Goal: Check status: Check status

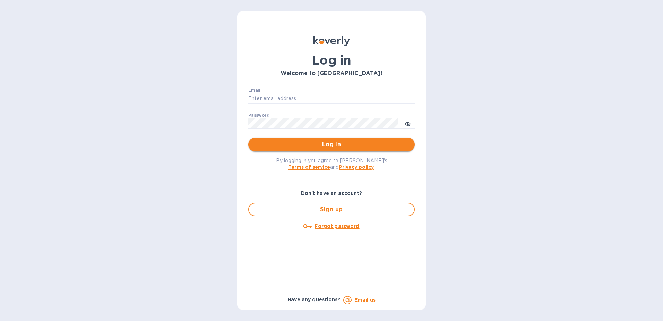
type input "[PERSON_NAME][EMAIL_ADDRESS][PERSON_NAME][DOMAIN_NAME]"
click at [319, 147] on span "Log in" at bounding box center [331, 144] width 155 height 8
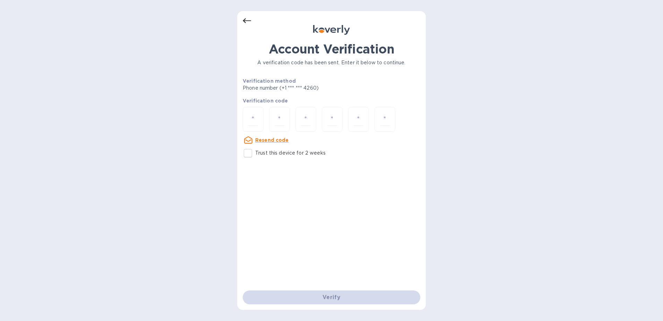
click at [248, 153] on input "Trust this device for 2 weeks" at bounding box center [248, 153] width 15 height 15
checkbox input "true"
click at [254, 117] on input "number" at bounding box center [253, 119] width 9 height 13
type input "6"
type input "4"
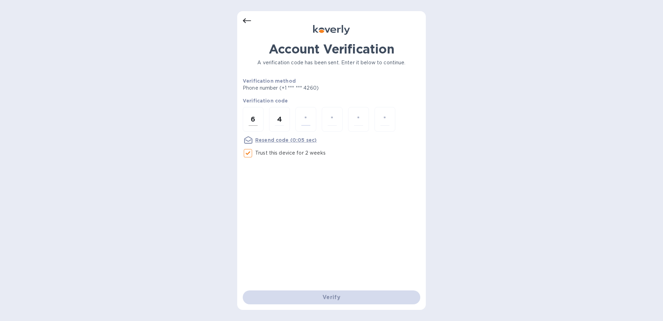
type input "3"
type input "2"
type input "0"
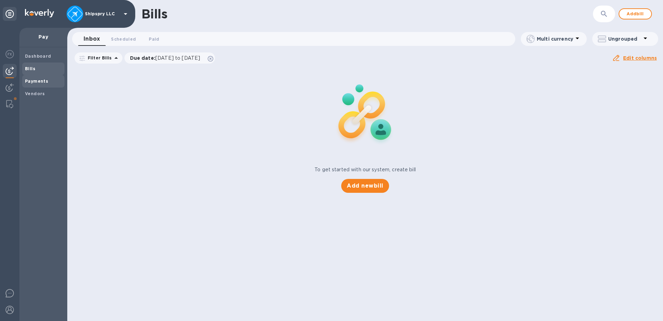
click at [36, 82] on b "Payments" at bounding box center [36, 80] width 23 height 5
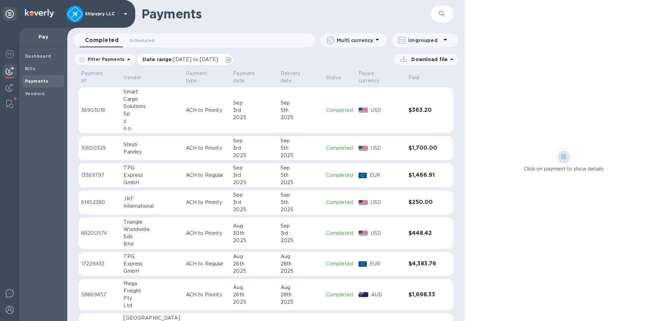
click at [192, 59] on span "[DATE] to [DATE]" at bounding box center [195, 60] width 45 height 6
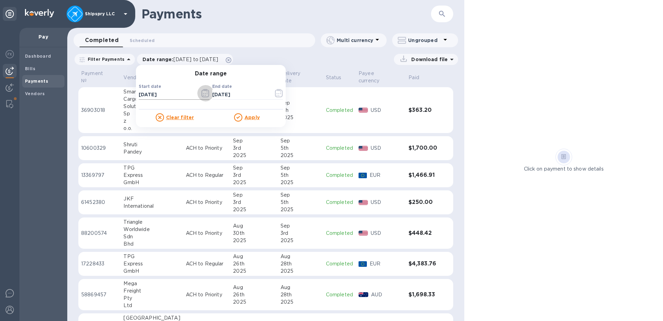
click at [207, 92] on icon "button" at bounding box center [207, 92] width 1 height 1
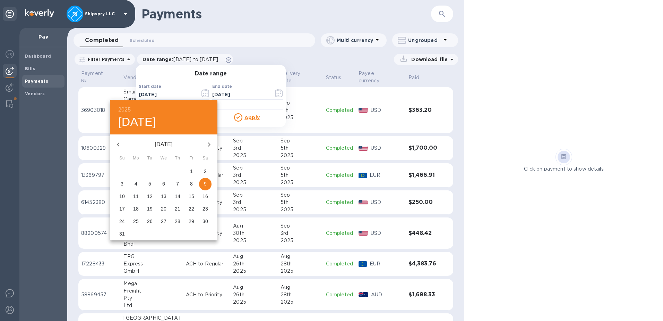
click at [116, 144] on icon "button" at bounding box center [118, 144] width 8 height 8
click at [208, 171] on span "5" at bounding box center [205, 171] width 12 height 7
type input "07/05/2025"
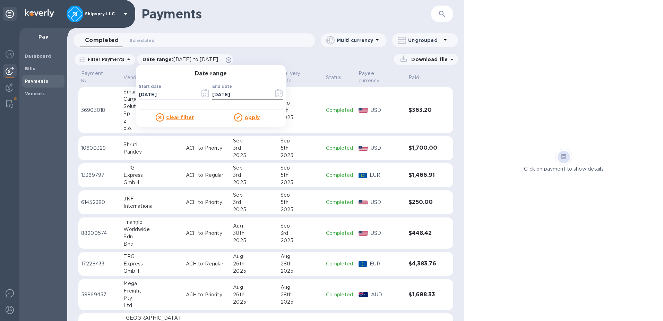
click at [275, 92] on icon "button" at bounding box center [279, 93] width 8 height 8
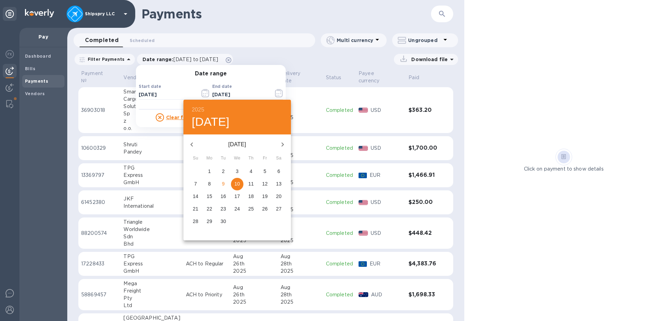
click at [193, 143] on icon "button" at bounding box center [191, 144] width 2 height 4
click at [252, 218] on p "31" at bounding box center [251, 221] width 6 height 7
type input "07/31/2025"
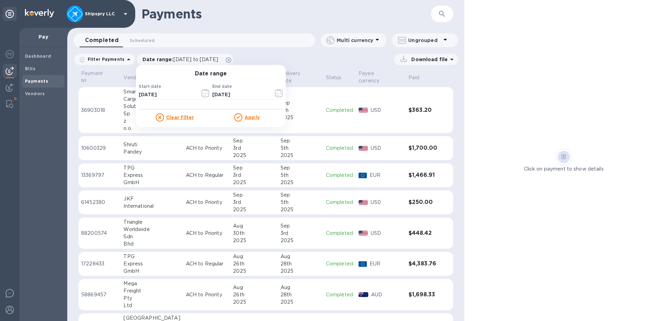
click at [252, 117] on u "Apply" at bounding box center [252, 117] width 15 height 6
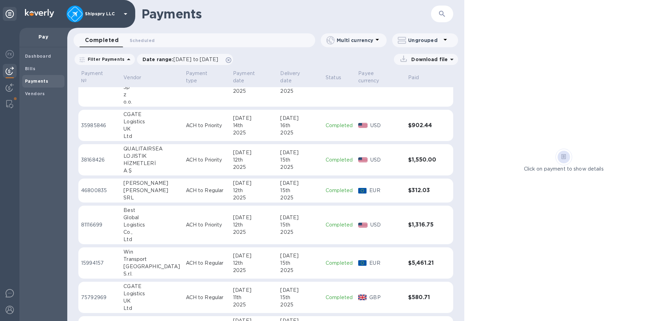
scroll to position [249, 0]
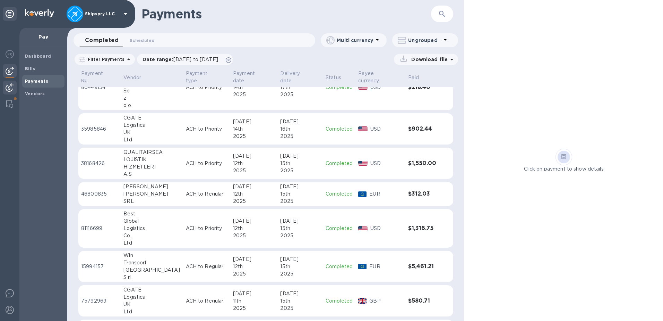
click at [11, 86] on img at bounding box center [10, 87] width 8 height 8
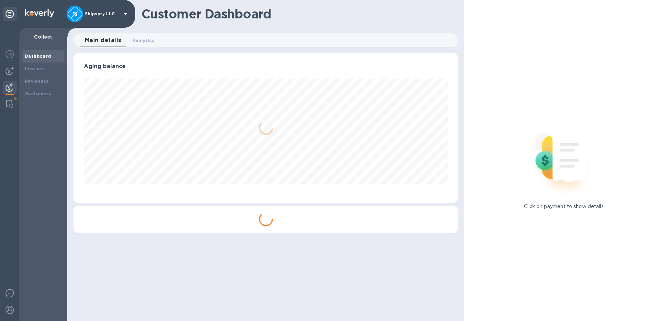
scroll to position [150, 385]
click at [36, 84] on div "Payments" at bounding box center [43, 81] width 37 height 7
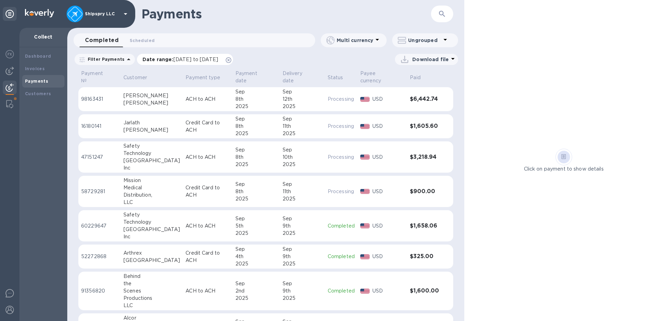
click at [201, 60] on span "08/09/2025 to 09/10/2025" at bounding box center [195, 60] width 45 height 6
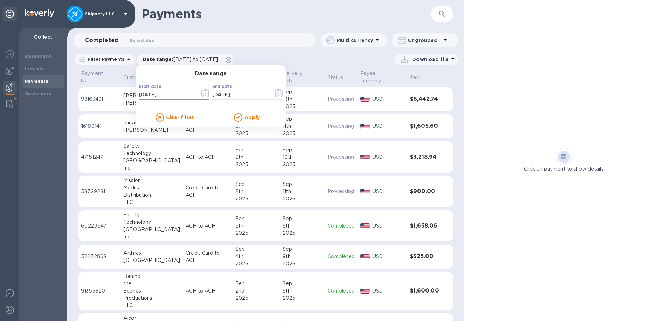
click at [202, 93] on icon "button" at bounding box center [206, 93] width 8 height 8
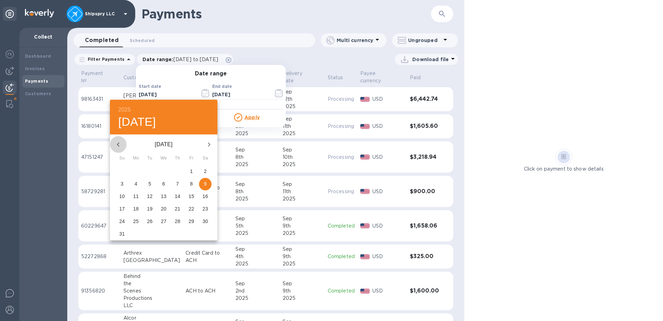
click at [120, 141] on icon "button" at bounding box center [118, 144] width 8 height 8
click at [207, 144] on icon "button" at bounding box center [209, 144] width 8 height 8
click at [150, 170] on p "1" at bounding box center [149, 171] width 3 height 7
type input "07/01/2025"
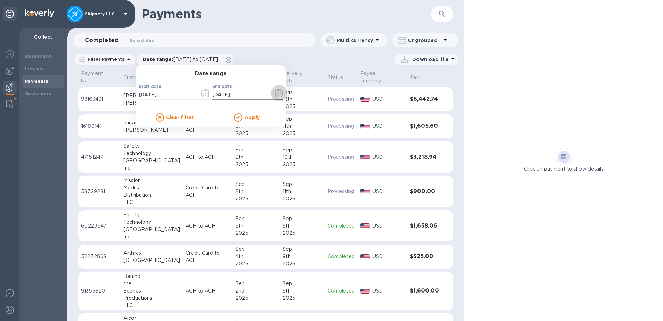
click at [275, 95] on icon "button" at bounding box center [279, 93] width 8 height 8
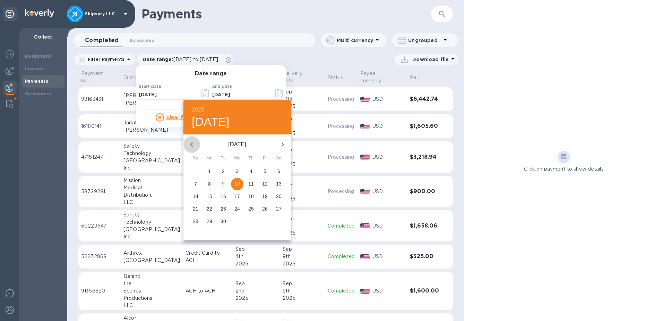
click at [191, 144] on icon "button" at bounding box center [191, 144] width 2 height 4
click at [251, 222] on p "31" at bounding box center [251, 221] width 6 height 7
type input "07/31/2025"
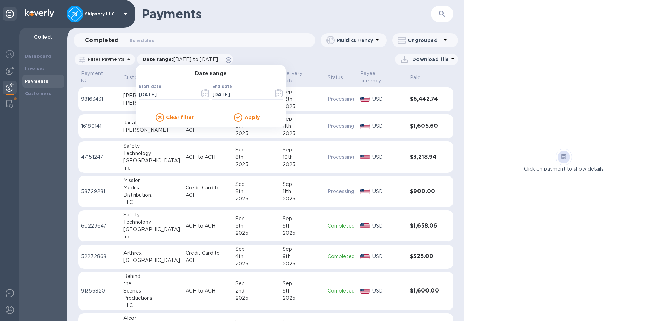
click at [247, 119] on u "Apply" at bounding box center [252, 117] width 15 height 6
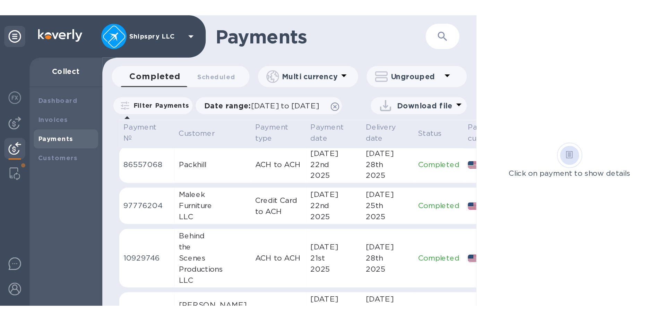
scroll to position [145, 0]
